Goal: Check status: Check status

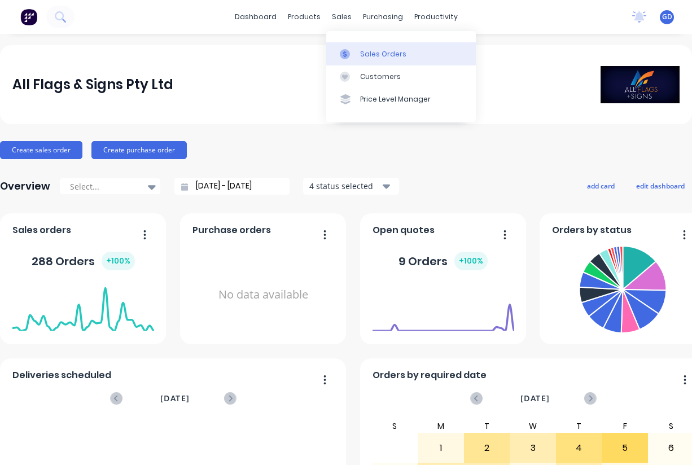
click at [377, 54] on div "Sales Orders" at bounding box center [383, 54] width 46 height 10
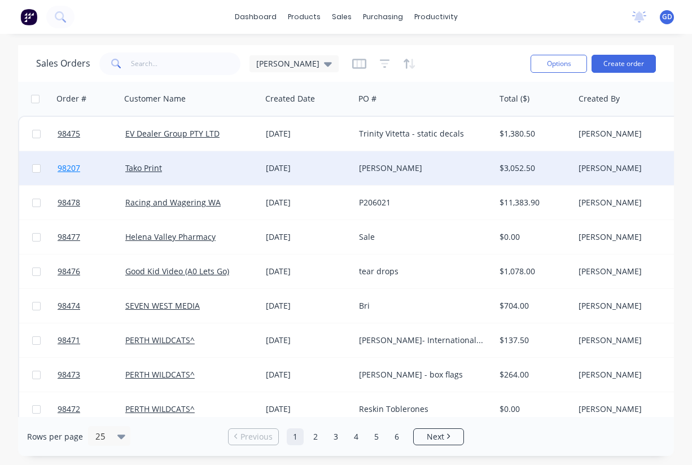
click at [64, 166] on span "98207" at bounding box center [69, 168] width 23 height 11
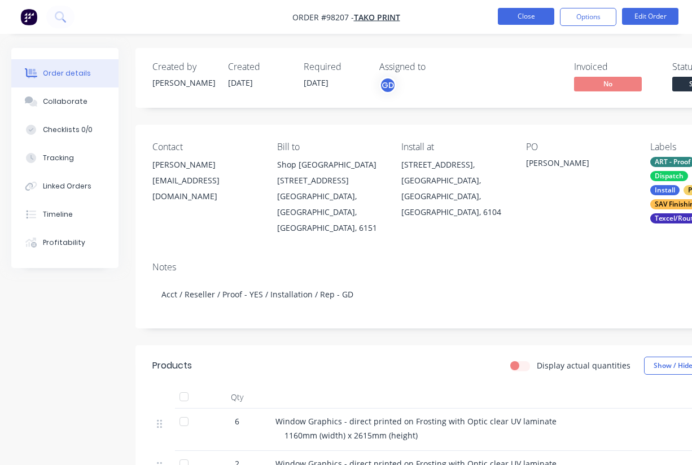
click at [511, 19] on button "Close" at bounding box center [526, 16] width 56 height 17
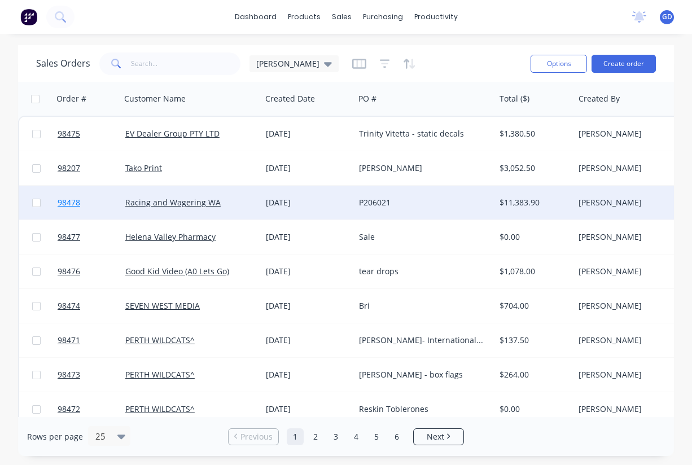
click at [68, 201] on span "98478" at bounding box center [69, 202] width 23 height 11
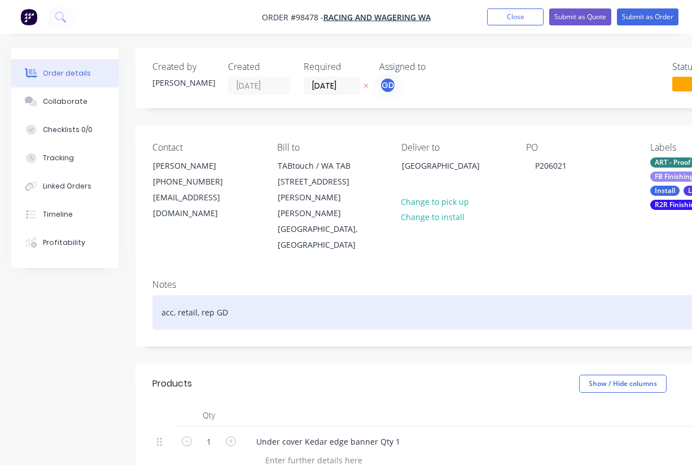
scroll to position [73, 0]
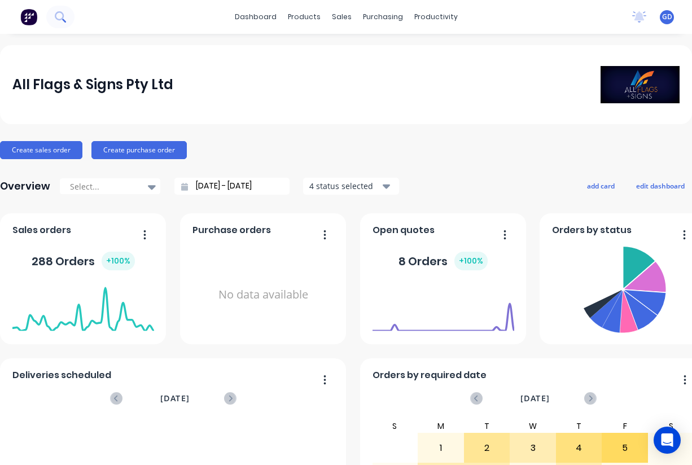
click at [55, 19] on icon at bounding box center [60, 16] width 11 height 11
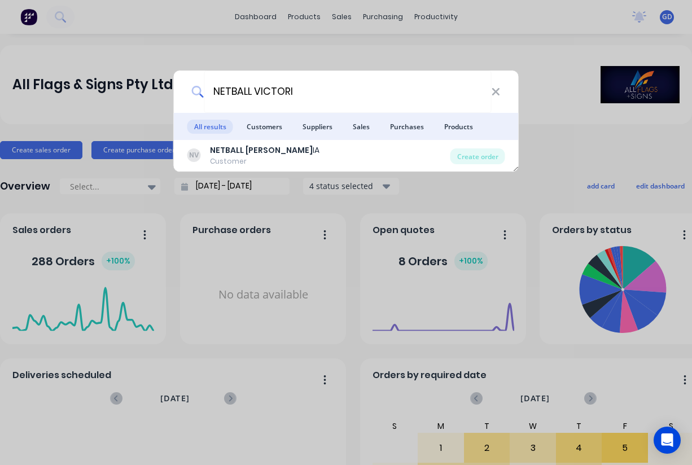
type input "NETBALL VICTORIA"
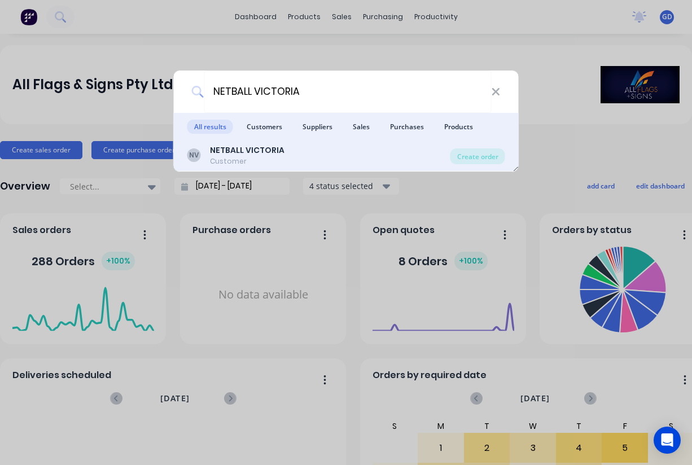
click at [244, 148] on b "NETBALL VICTORIA" at bounding box center [247, 149] width 74 height 11
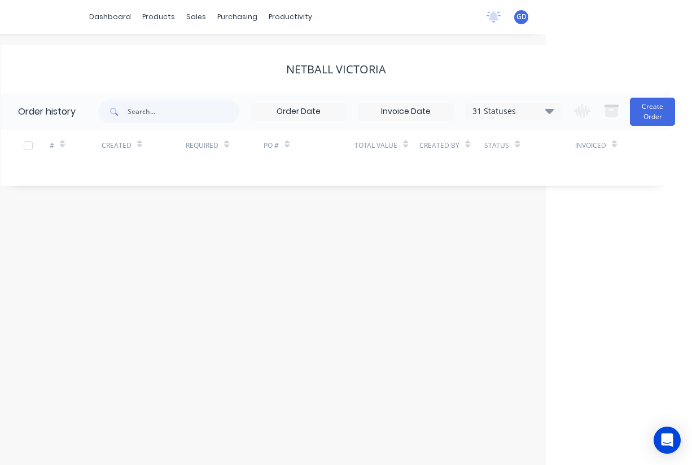
scroll to position [0, 146]
click at [551, 113] on icon at bounding box center [549, 111] width 8 height 14
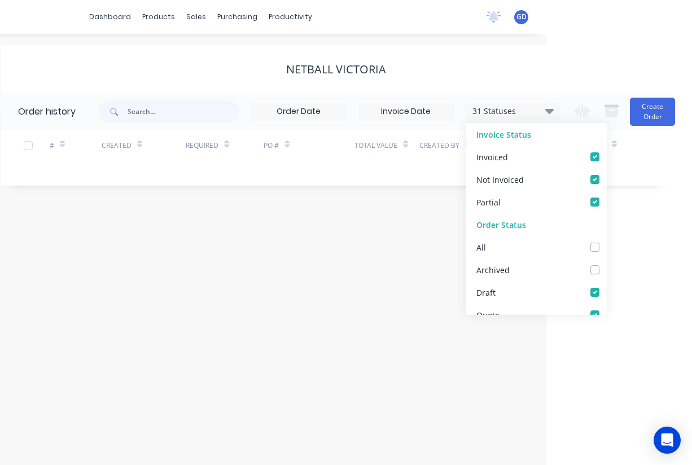
click at [606, 241] on label at bounding box center [606, 241] width 0 height 0
click at [606, 250] on input "checkbox" at bounding box center [610, 246] width 9 height 11
checkbox input "true"
click at [166, 179] on div "Order history 32 Statuses Invoice Status Invoiced Not Invoiced Partial Order St…" at bounding box center [335, 139] width 669 height 93
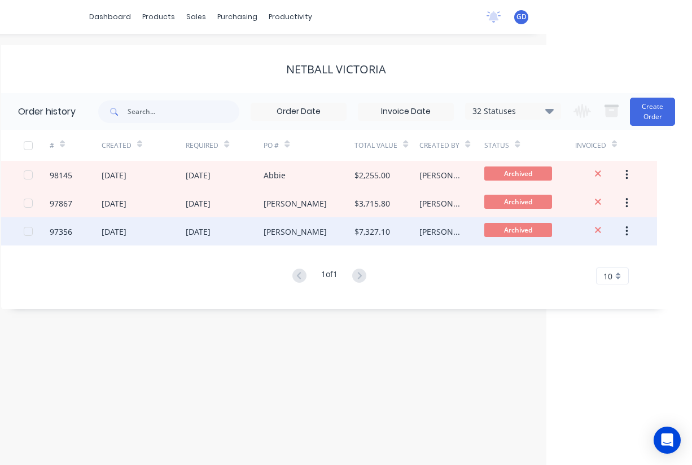
click at [68, 232] on div "97356" at bounding box center [61, 232] width 23 height 12
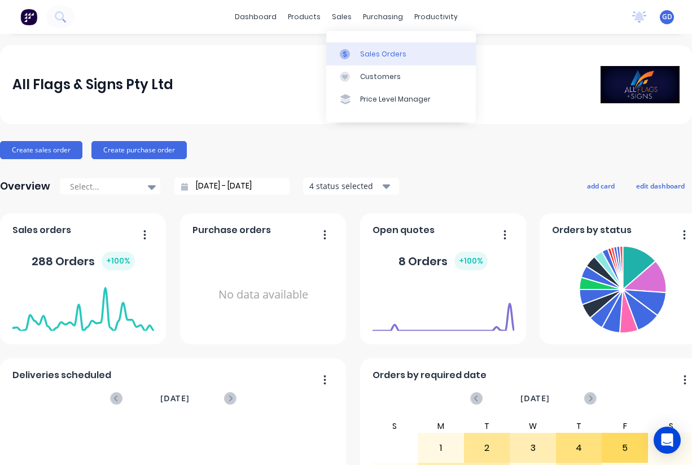
click at [358, 48] on link "Sales Orders" at bounding box center [401, 53] width 150 height 23
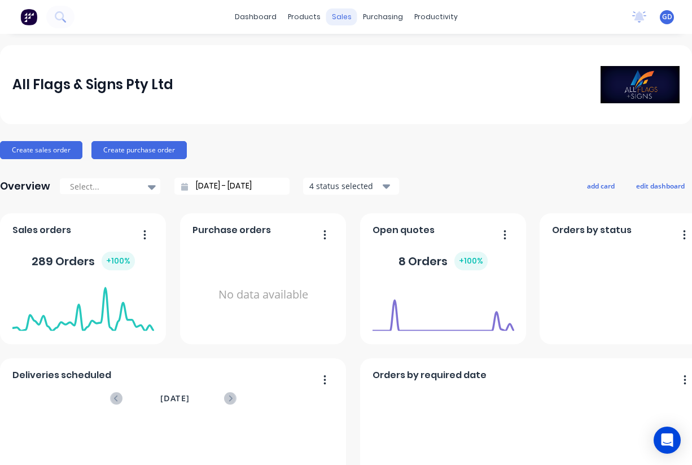
click at [343, 18] on div "sales" at bounding box center [341, 16] width 31 height 17
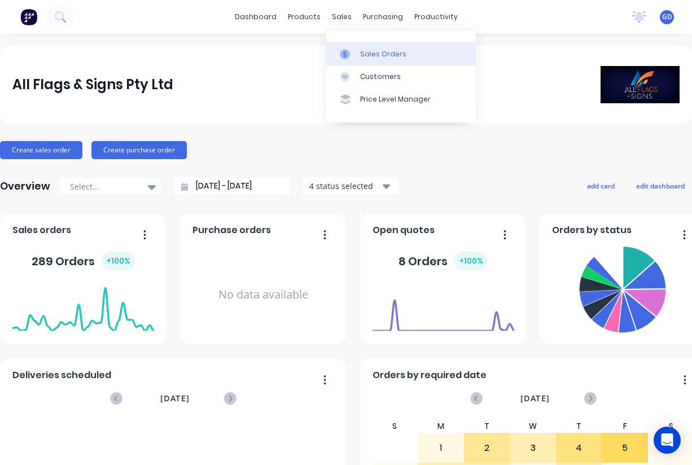
click at [374, 55] on div "Sales Orders" at bounding box center [383, 54] width 46 height 10
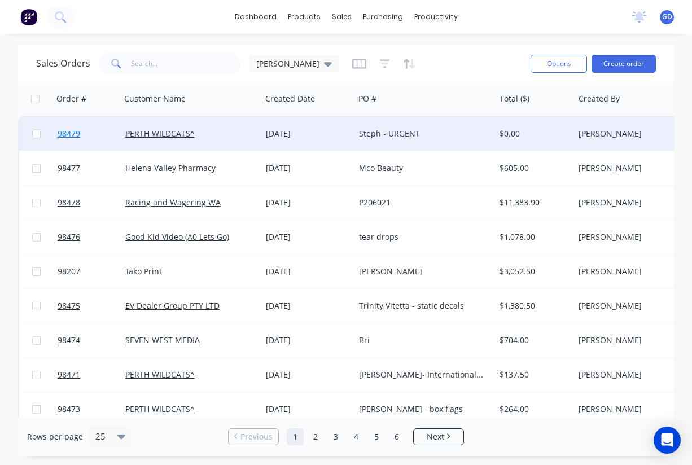
click at [72, 130] on span "98479" at bounding box center [69, 133] width 23 height 11
